Goal: Transaction & Acquisition: Purchase product/service

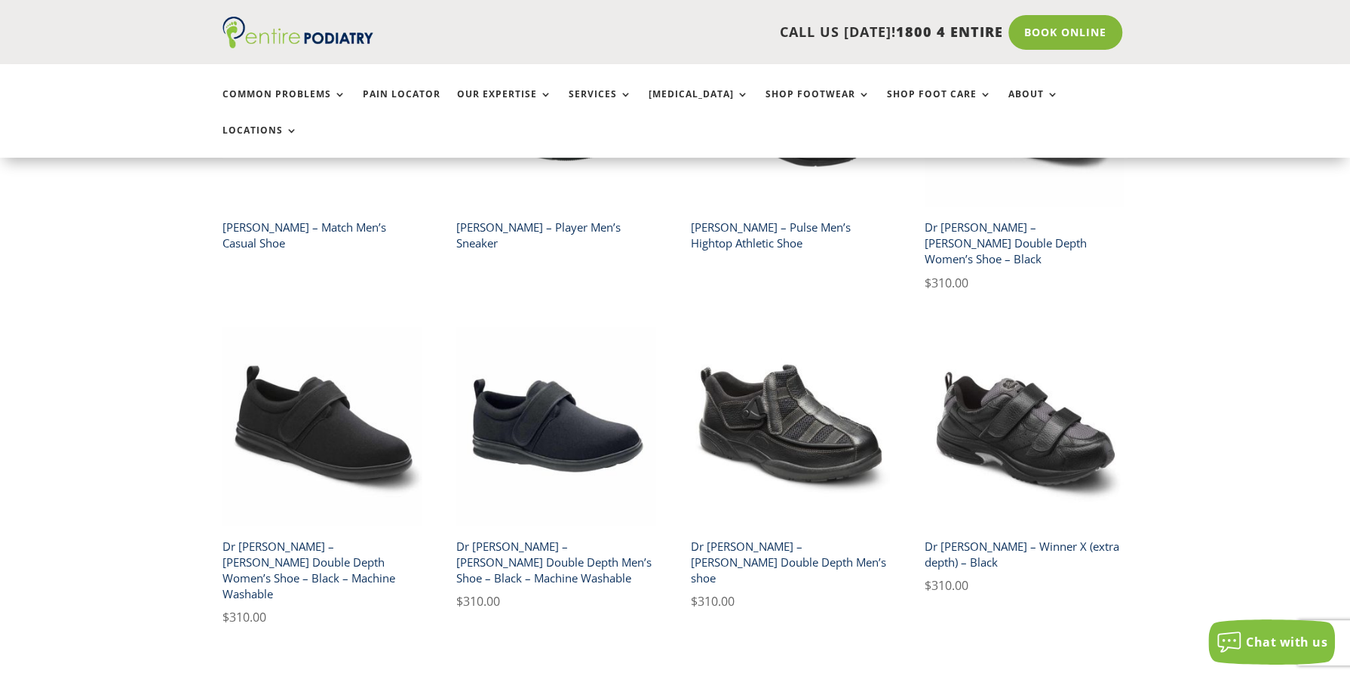
scroll to position [1146, 0]
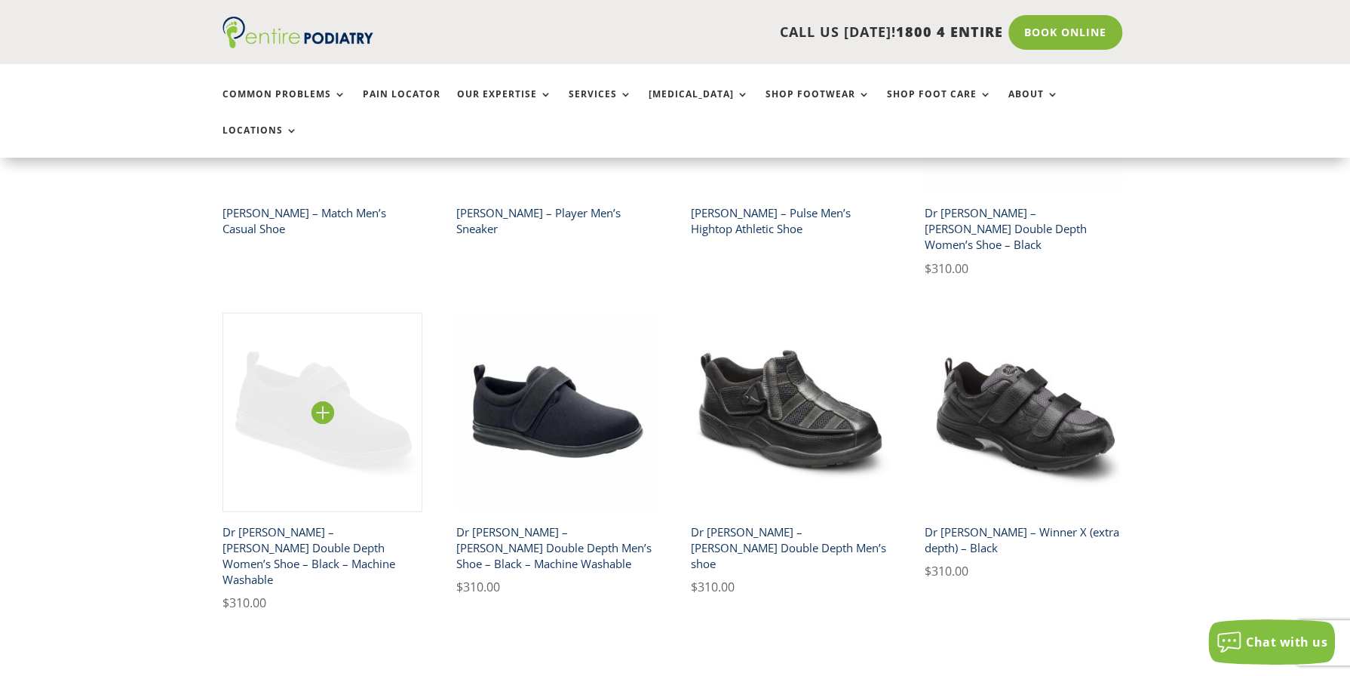
click at [299, 326] on img at bounding box center [322, 412] width 200 height 200
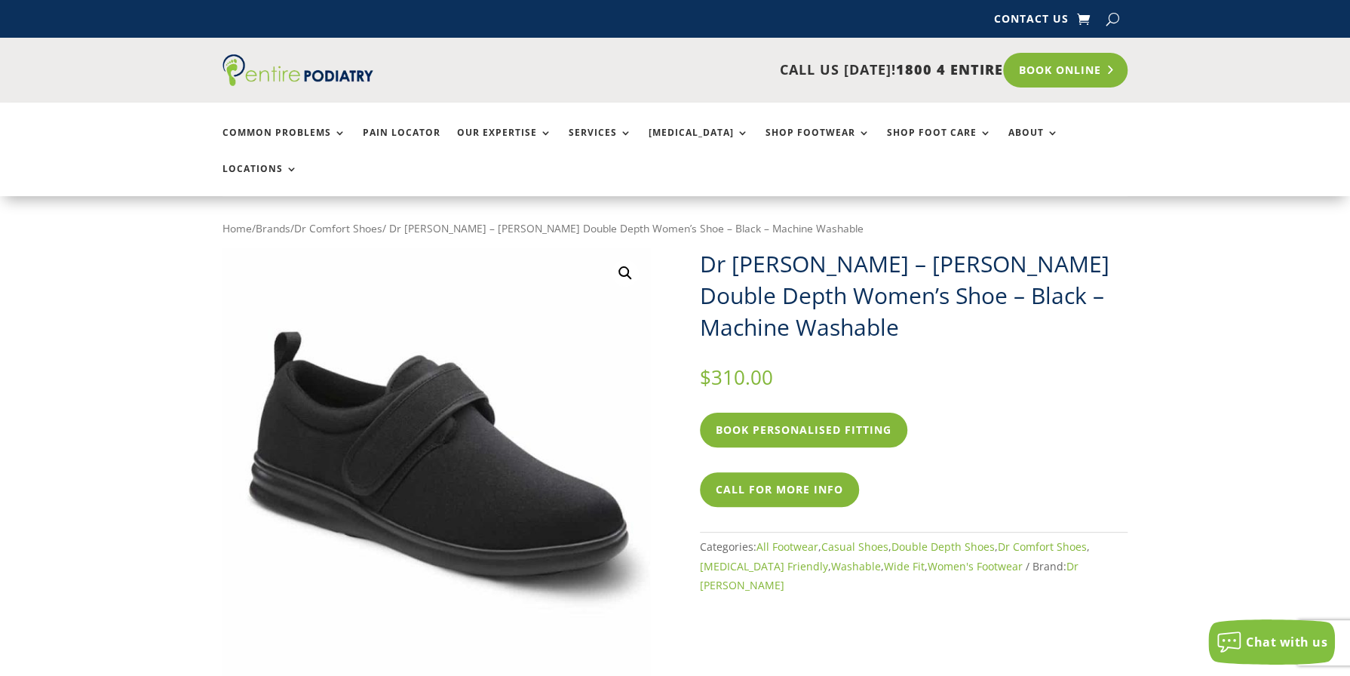
click at [1077, 70] on link "Book Online" at bounding box center [1065, 70] width 124 height 35
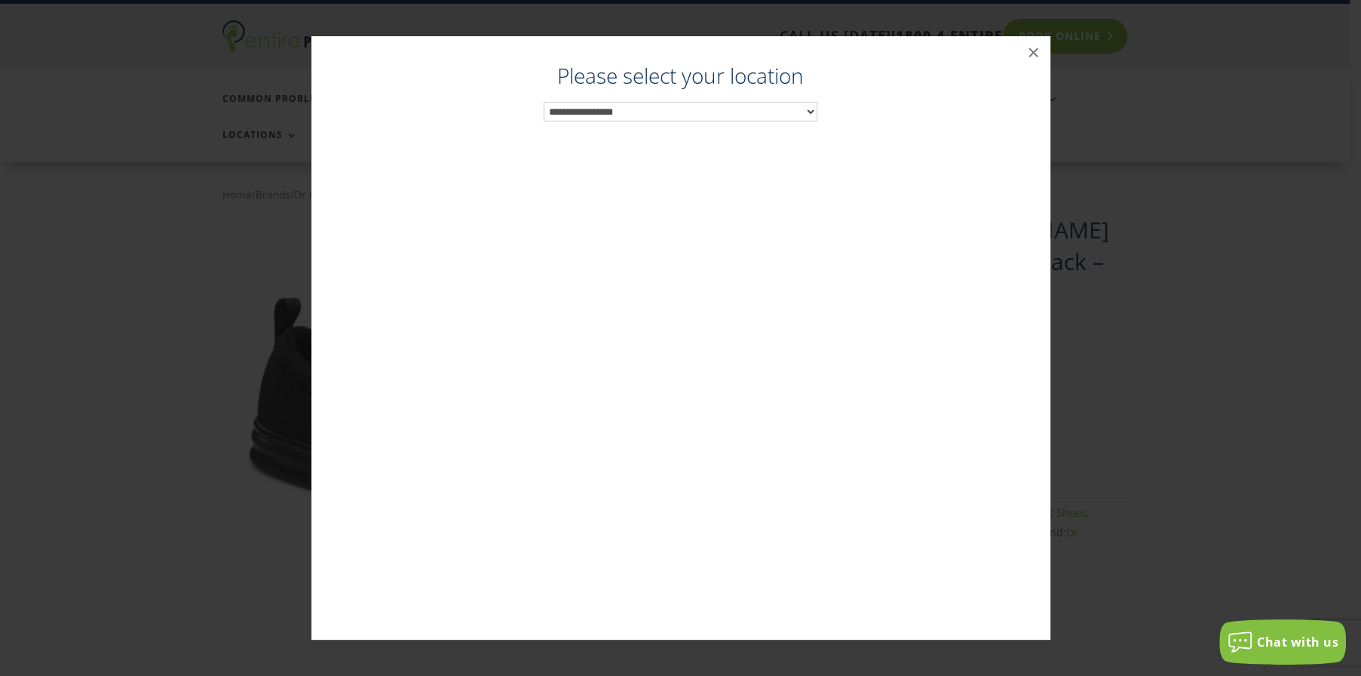
scroll to position [36, 0]
click at [809, 107] on select "**********" at bounding box center [681, 112] width 274 height 20
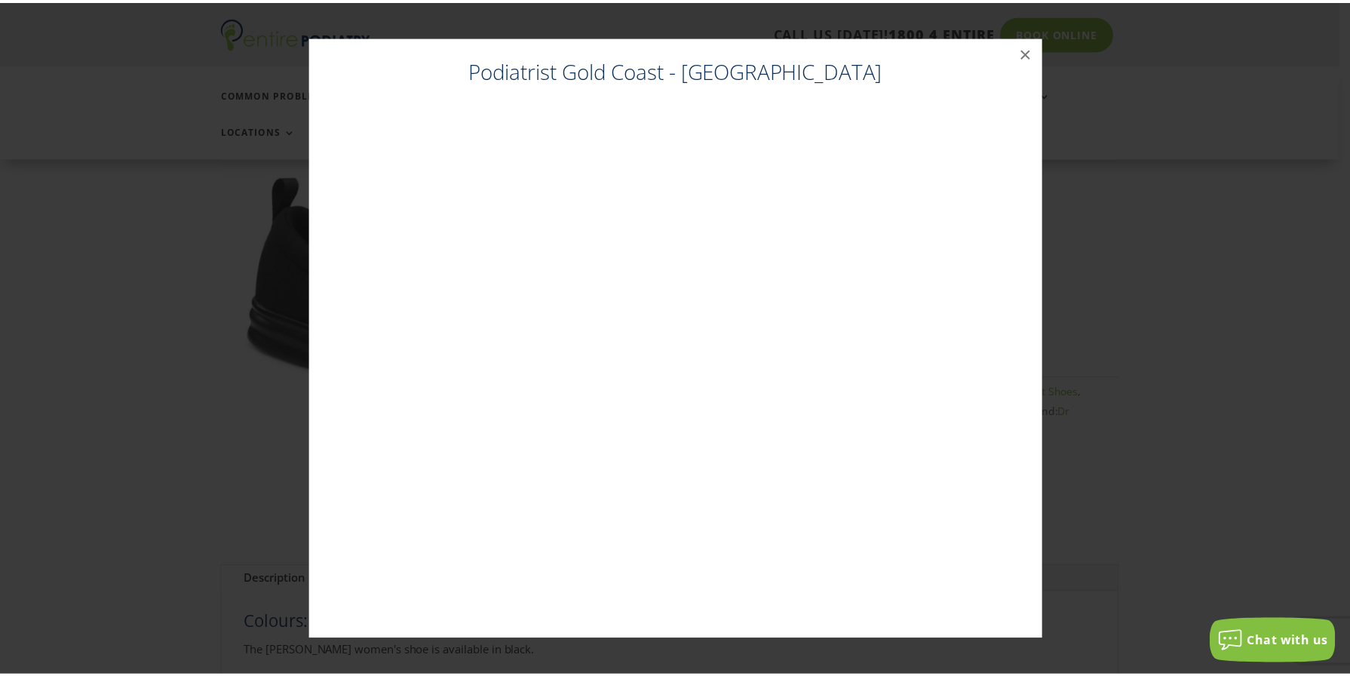
scroll to position [154, 0]
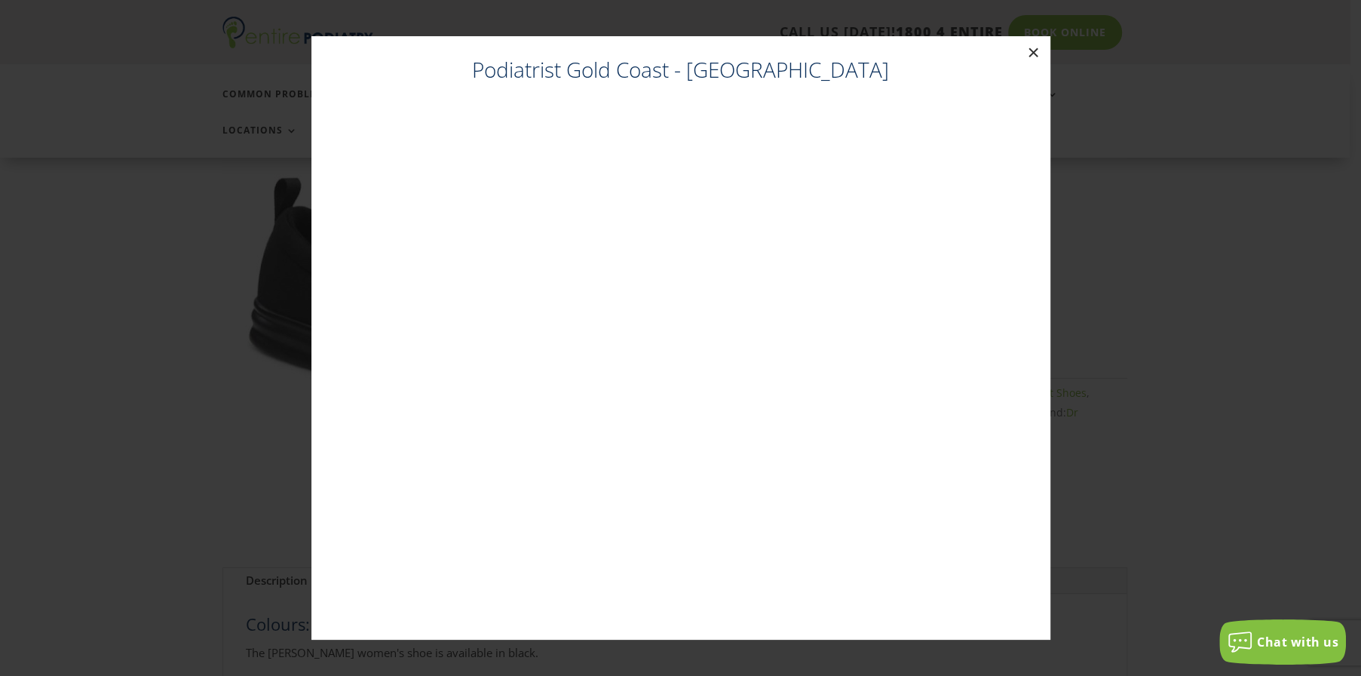
click at [1033, 44] on button "×" at bounding box center [1033, 52] width 33 height 33
